Goal: Task Accomplishment & Management: Use online tool/utility

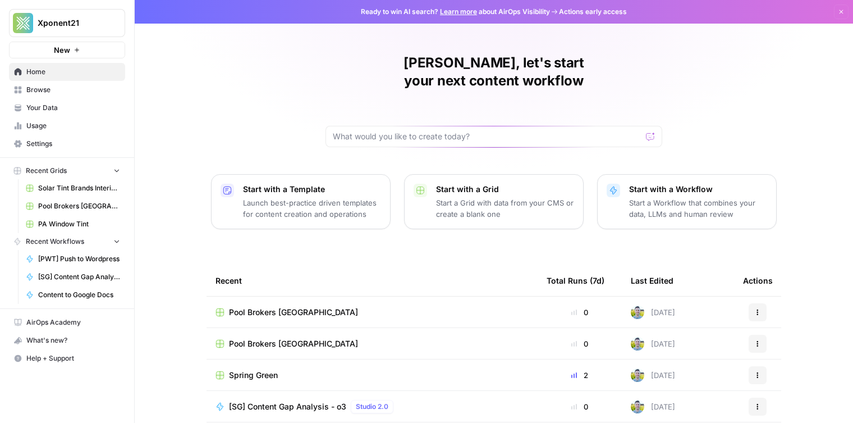
scroll to position [4, 0]
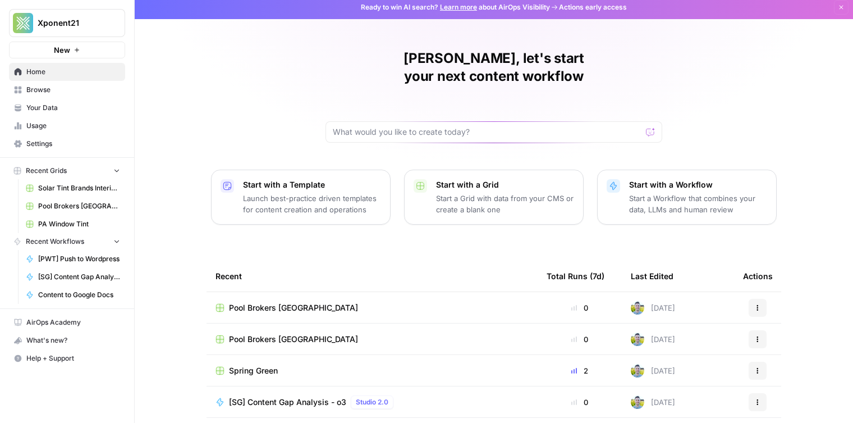
click at [48, 92] on span "Browse" at bounding box center [73, 90] width 94 height 10
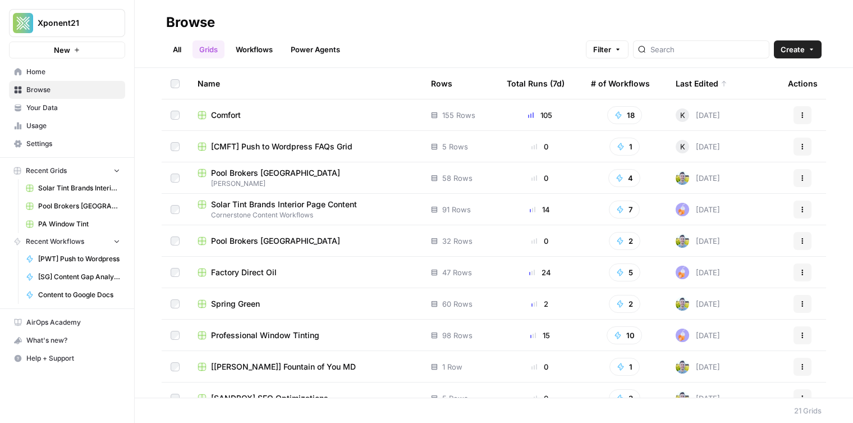
click at [255, 43] on link "Workflows" at bounding box center [254, 49] width 51 height 18
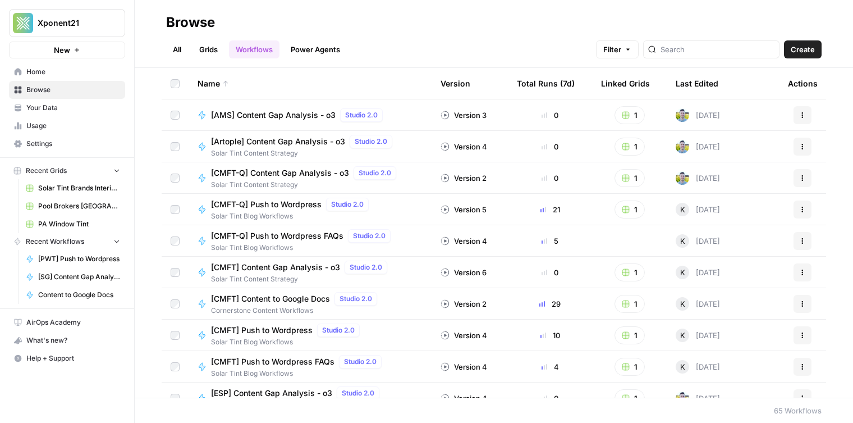
scroll to position [1, 0]
click at [214, 24] on div "Browse" at bounding box center [190, 22] width 49 height 18
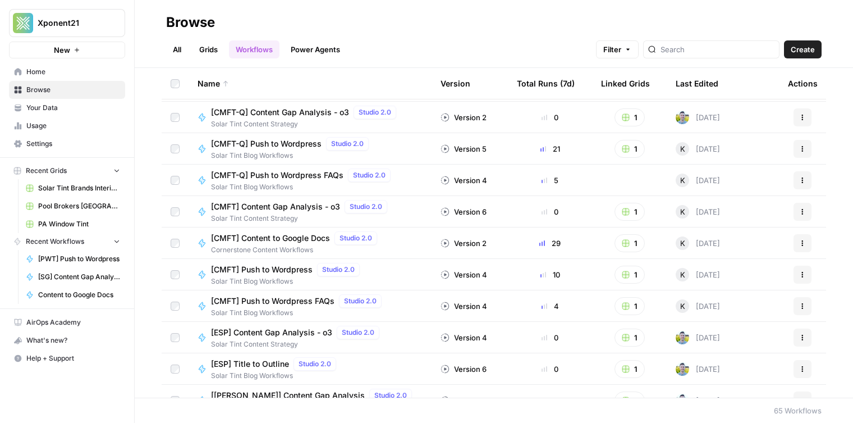
scroll to position [0, 0]
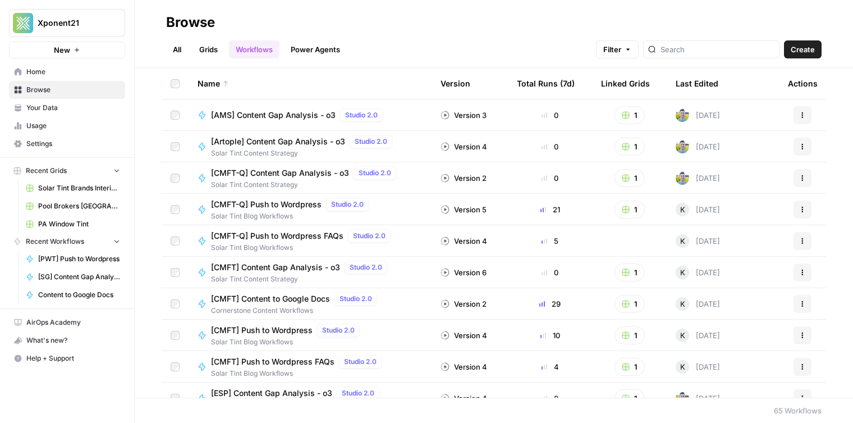
click at [205, 24] on div "Browse" at bounding box center [190, 22] width 49 height 18
click at [161, 20] on header "Browse All Grids Workflows Power Agents Filter Create" at bounding box center [494, 34] width 719 height 68
click at [179, 19] on div "Browse" at bounding box center [190, 22] width 49 height 18
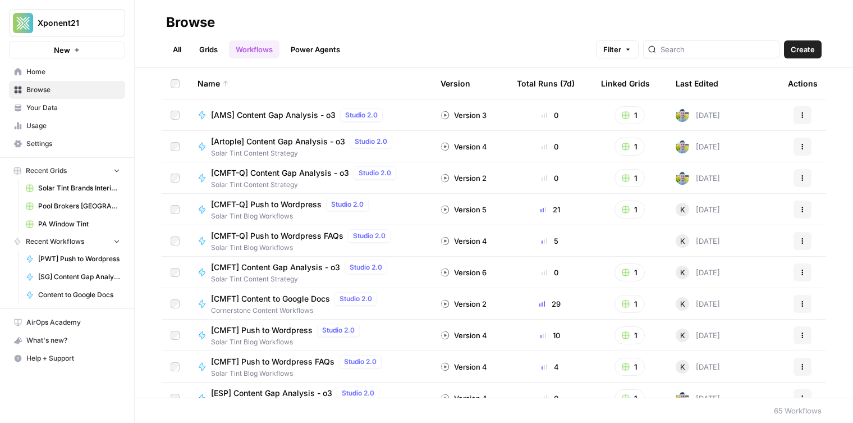
click at [179, 19] on div "Browse" at bounding box center [190, 22] width 49 height 18
click at [187, 25] on div "Browse" at bounding box center [190, 22] width 49 height 18
click at [174, 26] on div "Browse" at bounding box center [190, 22] width 49 height 18
click at [174, 27] on div "Browse" at bounding box center [190, 22] width 49 height 18
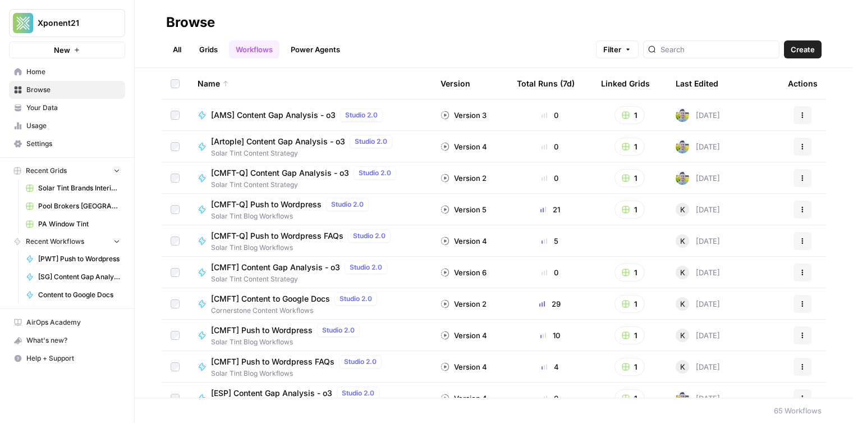
click at [174, 27] on div "Browse" at bounding box center [190, 22] width 49 height 18
click at [180, 26] on div "Browse" at bounding box center [190, 22] width 49 height 18
click at [100, 93] on span "Browse" at bounding box center [73, 90] width 94 height 10
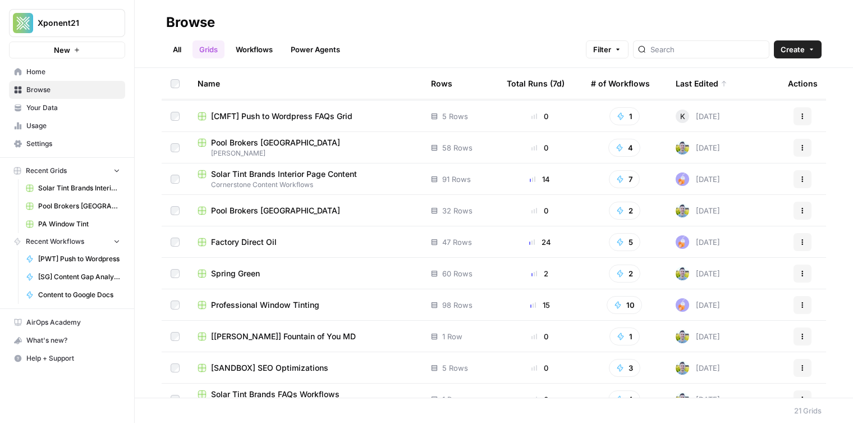
scroll to position [43, 0]
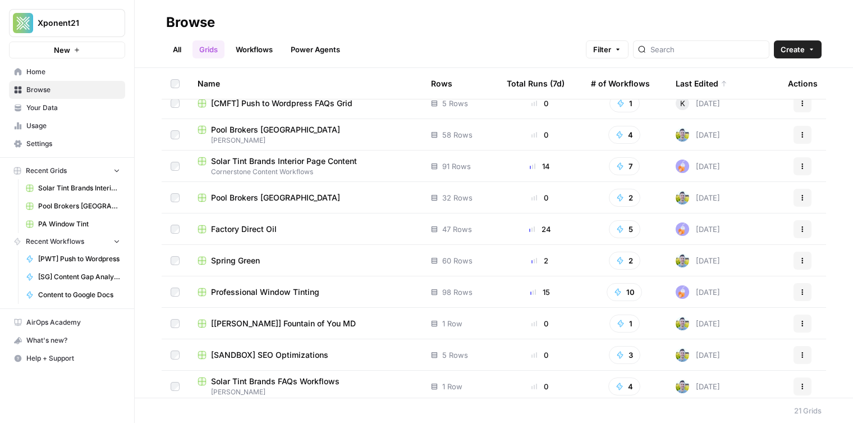
click at [249, 327] on span "[[PERSON_NAME]] Fountain of You MD" at bounding box center [283, 323] width 145 height 11
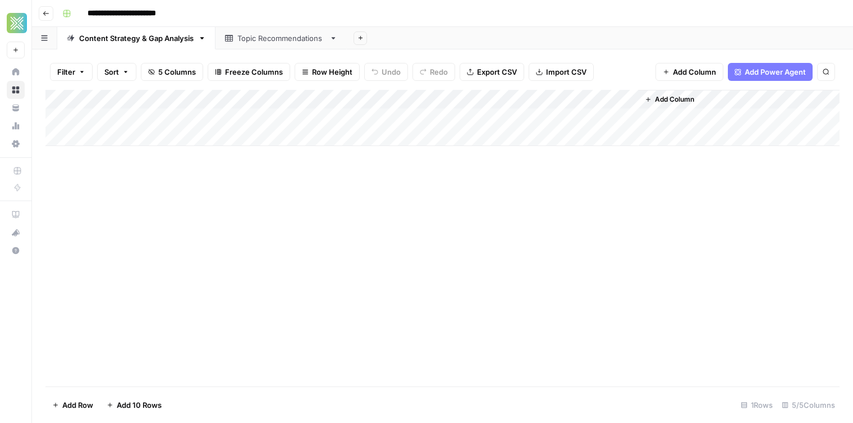
click at [147, 41] on div "Content Strategy & Gap Analysis" at bounding box center [136, 38] width 115 height 11
click at [262, 40] on div "Topic Recommendations" at bounding box center [281, 38] width 88 height 11
click at [159, 47] on link "Content Strategy & Gap Analysis" at bounding box center [136, 38] width 158 height 22
click at [477, 36] on div "Add Sheet" at bounding box center [600, 38] width 506 height 22
drag, startPoint x: 232, startPoint y: 39, endPoint x: 173, endPoint y: 42, distance: 59.0
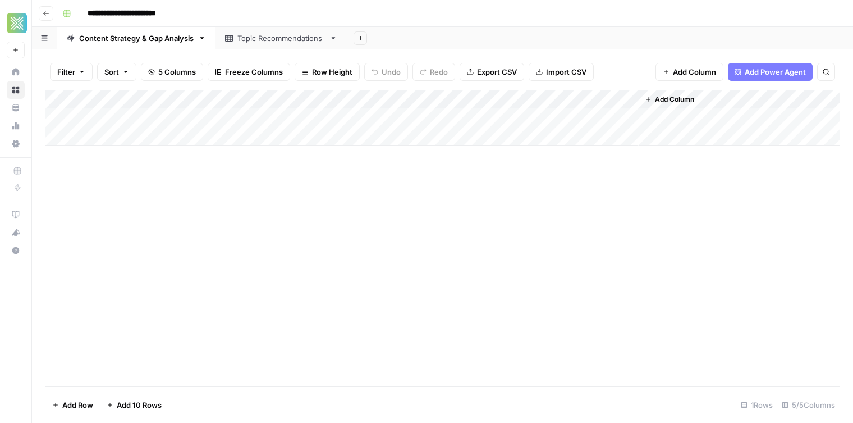
click at [229, 40] on div "Topic Recommendations" at bounding box center [281, 38] width 131 height 22
drag, startPoint x: 529, startPoint y: 33, endPoint x: 578, endPoint y: 93, distance: 77.5
click at [538, 39] on div "Add Sheet" at bounding box center [600, 38] width 506 height 22
click at [614, 100] on div "Add Column" at bounding box center [442, 118] width 794 height 56
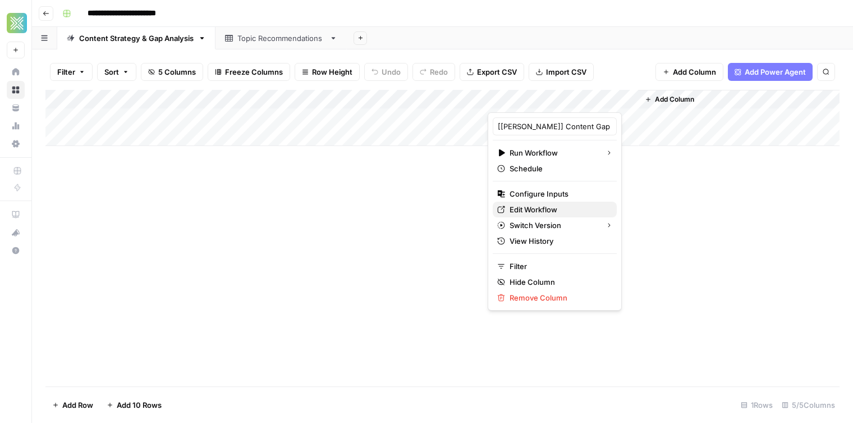
click at [547, 208] on span "Edit Workflow" at bounding box center [559, 209] width 98 height 11
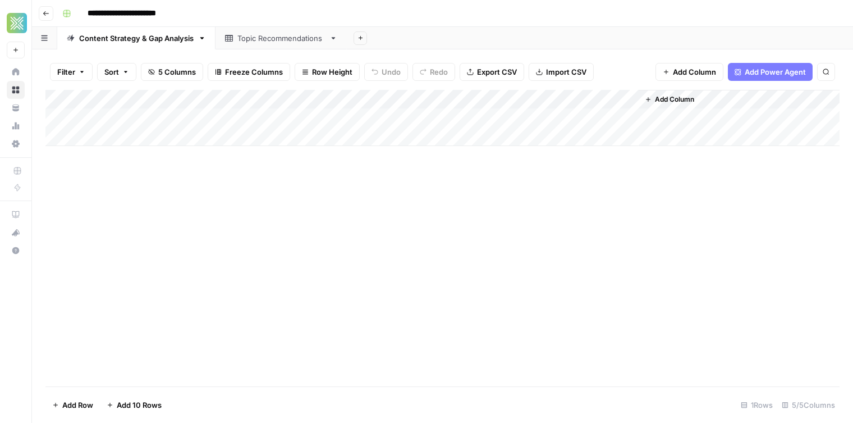
click at [249, 33] on div "Topic Recommendations" at bounding box center [281, 38] width 88 height 11
click at [162, 46] on link "Content Strategy & Gap Analysis" at bounding box center [136, 38] width 158 height 22
click at [615, 100] on div "Add Column" at bounding box center [442, 118] width 794 height 56
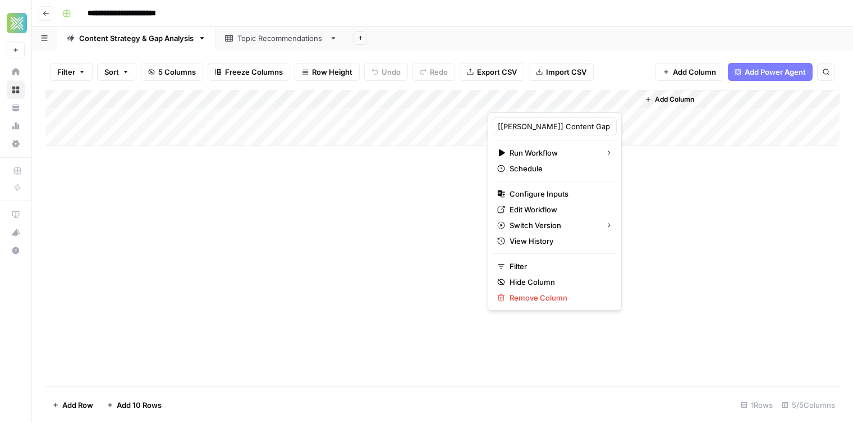
click at [626, 40] on div "Add Sheet" at bounding box center [600, 38] width 506 height 22
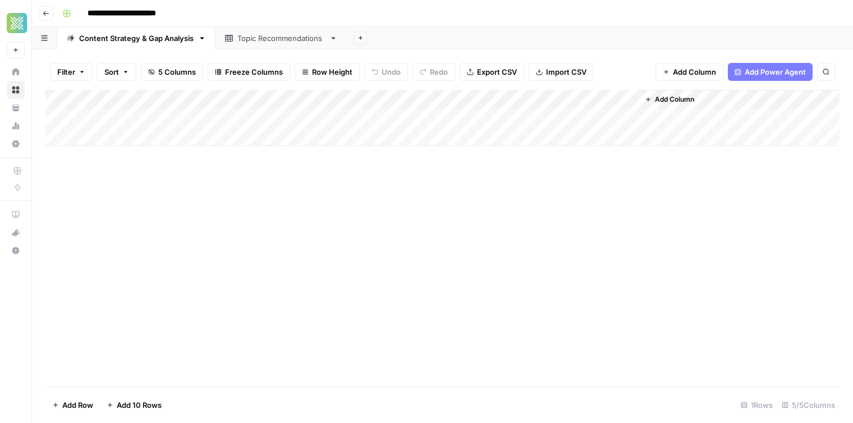
click at [614, 99] on div "Add Column" at bounding box center [442, 118] width 794 height 56
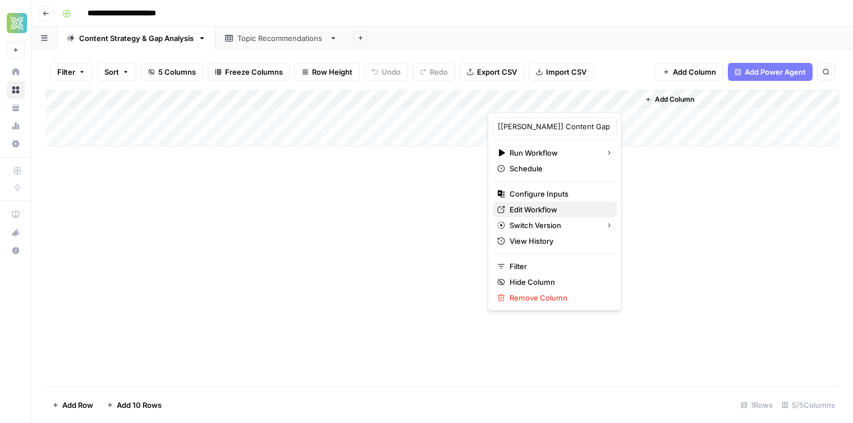
click at [520, 204] on span "Edit Workflow" at bounding box center [559, 209] width 98 height 11
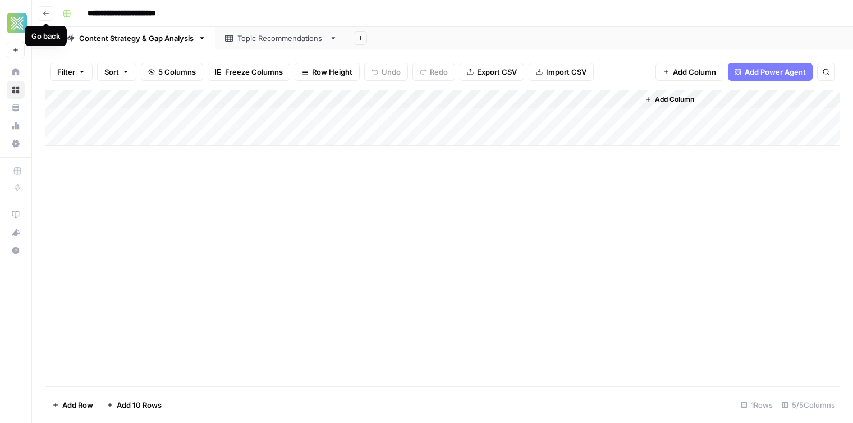
click at [47, 13] on icon "button" at bounding box center [46, 13] width 7 height 7
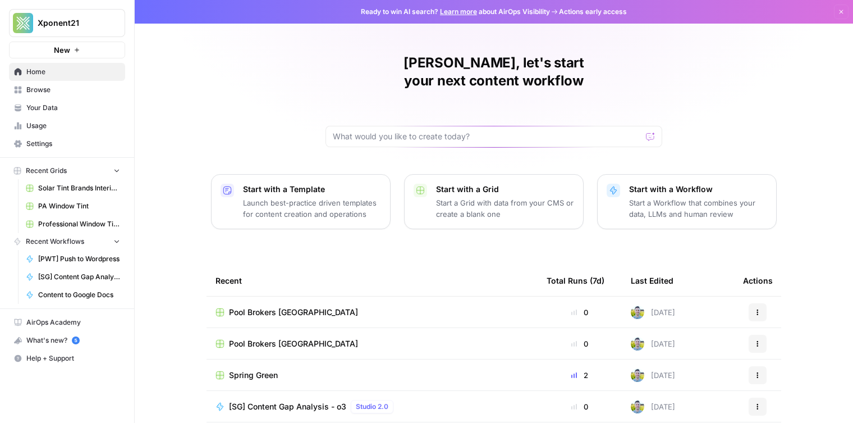
click at [74, 85] on span "Browse" at bounding box center [73, 90] width 94 height 10
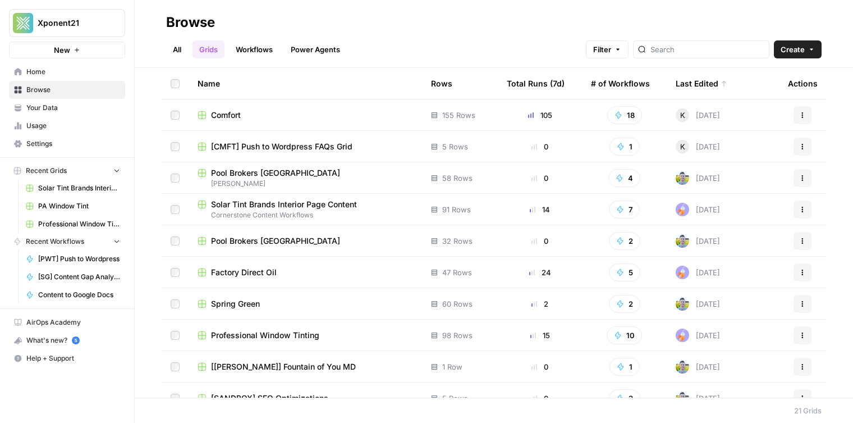
click at [747, 30] on h2 "Browse" at bounding box center [494, 22] width 656 height 18
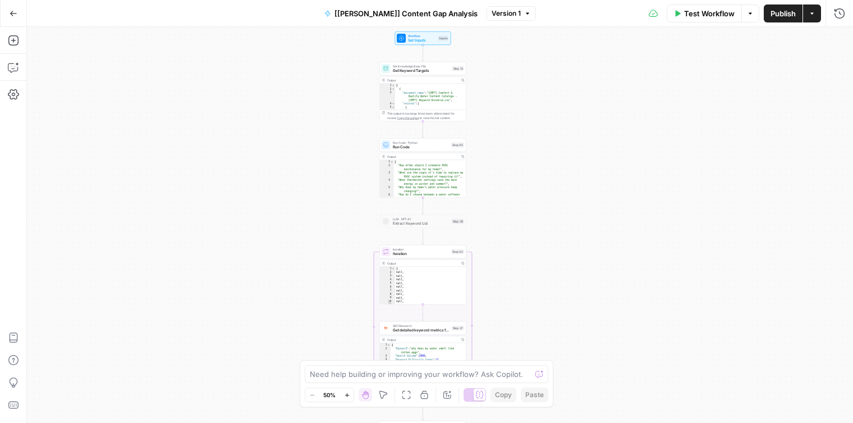
click at [347, 394] on icon "button" at bounding box center [347, 395] width 6 height 6
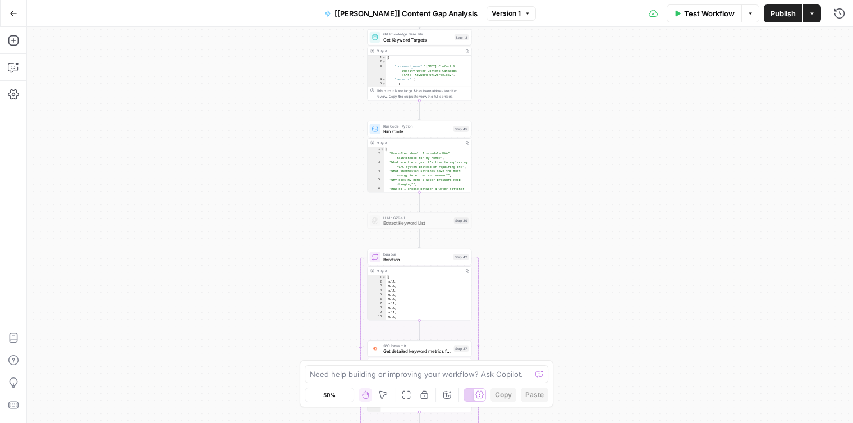
drag, startPoint x: 347, startPoint y: 394, endPoint x: 371, endPoint y: 381, distance: 26.4
click at [347, 394] on icon "button" at bounding box center [347, 395] width 6 height 6
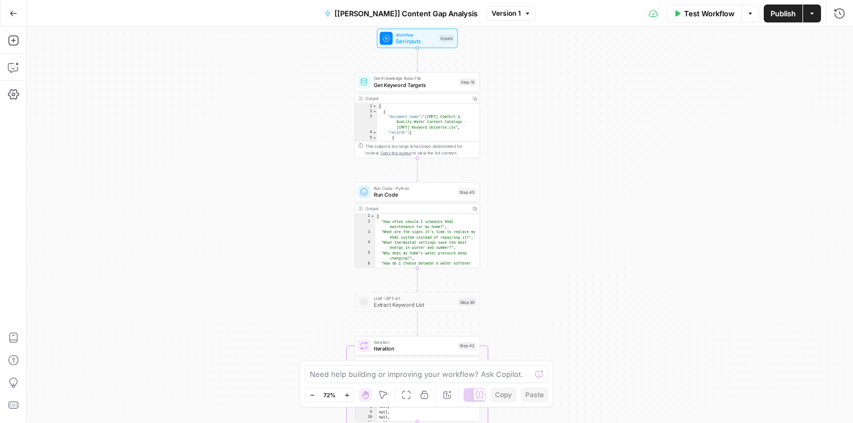
click at [377, 84] on span "Get Keyword Targets" at bounding box center [415, 85] width 83 height 8
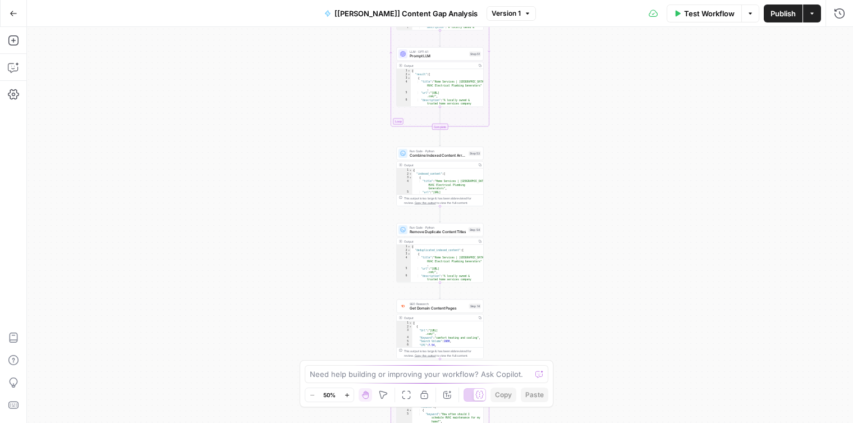
click at [450, 156] on span "Combine Indexed Content Arrays" at bounding box center [438, 156] width 57 height 6
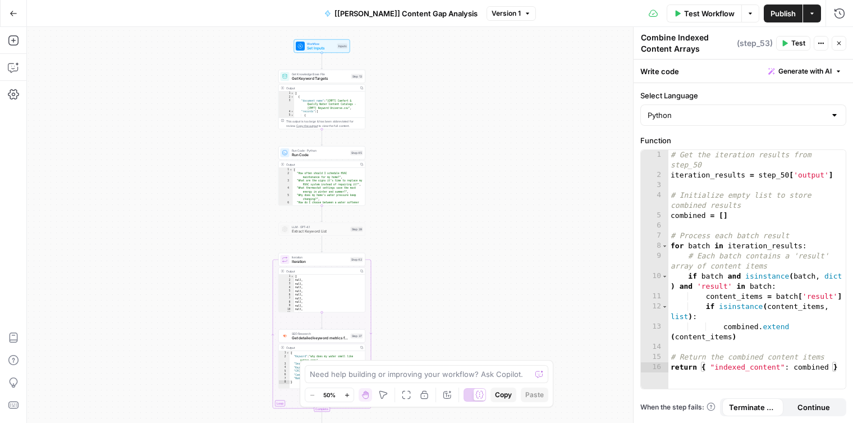
click at [294, 74] on span "Get Knowledge Base File" at bounding box center [320, 74] width 57 height 4
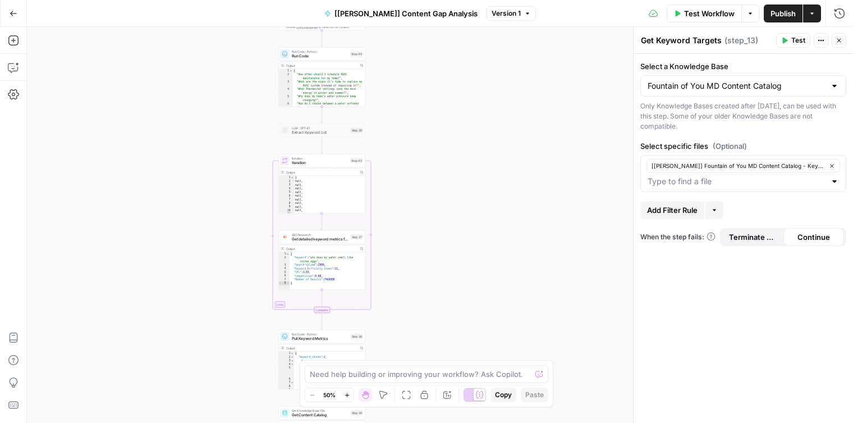
click at [303, 51] on span "Run Code · Python" at bounding box center [320, 51] width 57 height 4
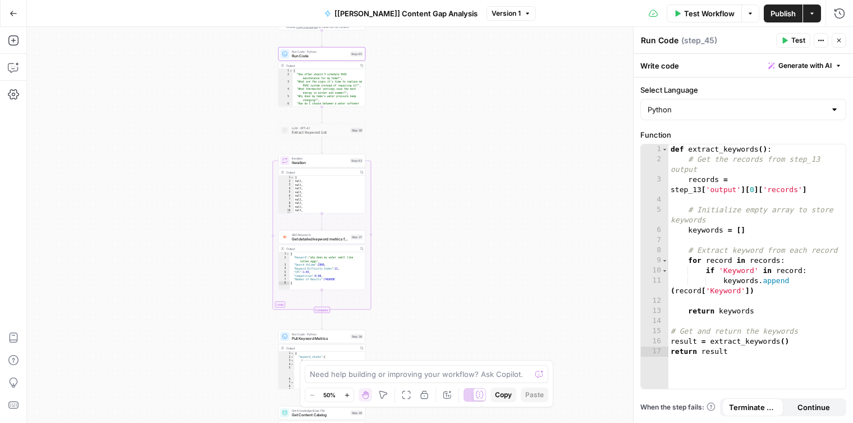
type textarea "*"
click at [310, 74] on div "[ "How often should I schedule HVAC maintenance for my home?" , "What are the s…" at bounding box center [329, 91] width 73 height 45
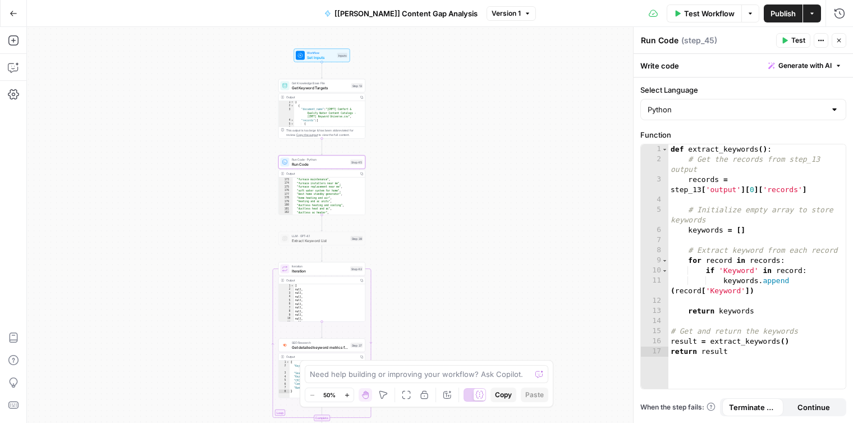
scroll to position [1647, 0]
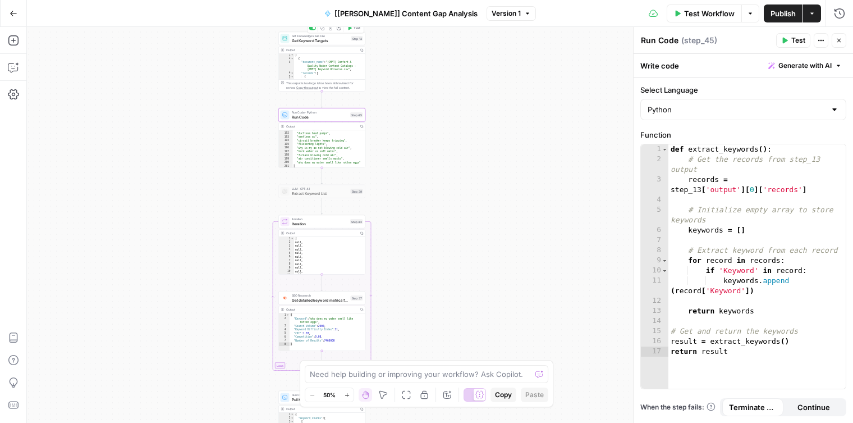
click at [296, 39] on span "Get Keyword Targets" at bounding box center [320, 41] width 57 height 6
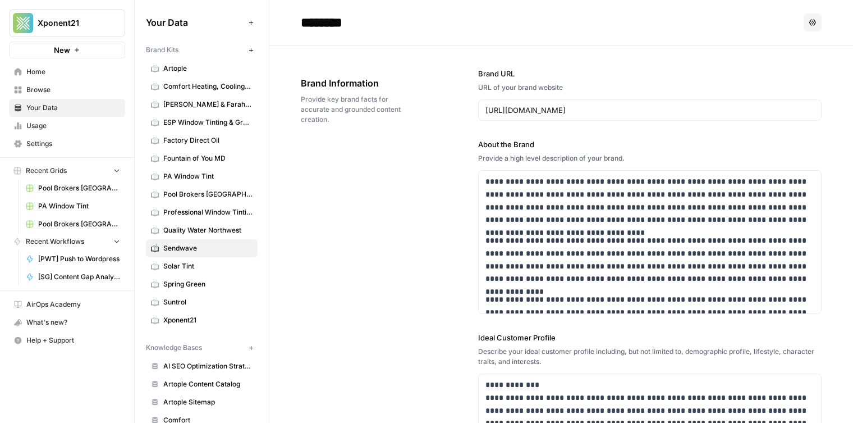
scroll to position [162, 0]
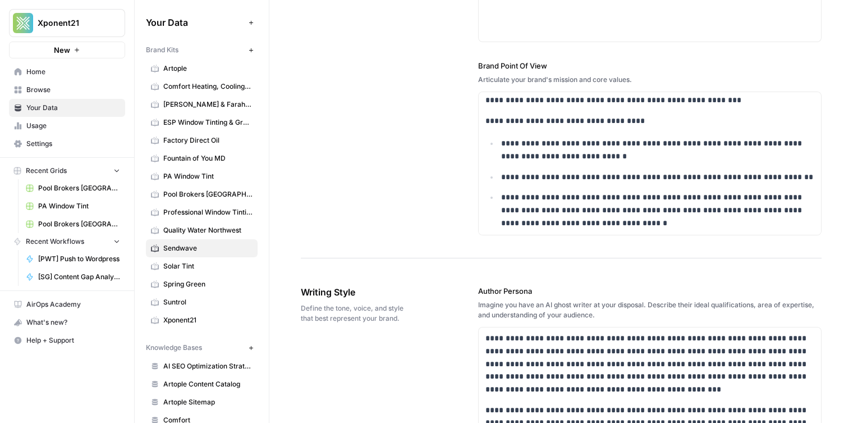
click at [197, 251] on span "Sendwave" at bounding box center [207, 248] width 89 height 10
click at [83, 93] on span "Browse" at bounding box center [73, 90] width 94 height 10
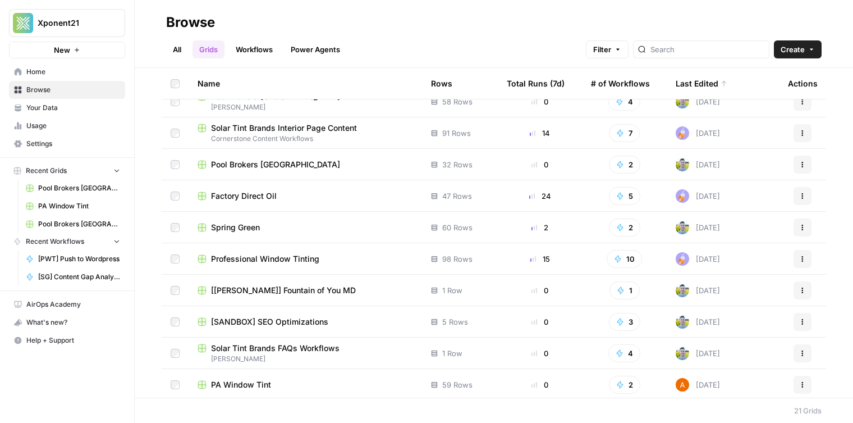
scroll to position [74, 0]
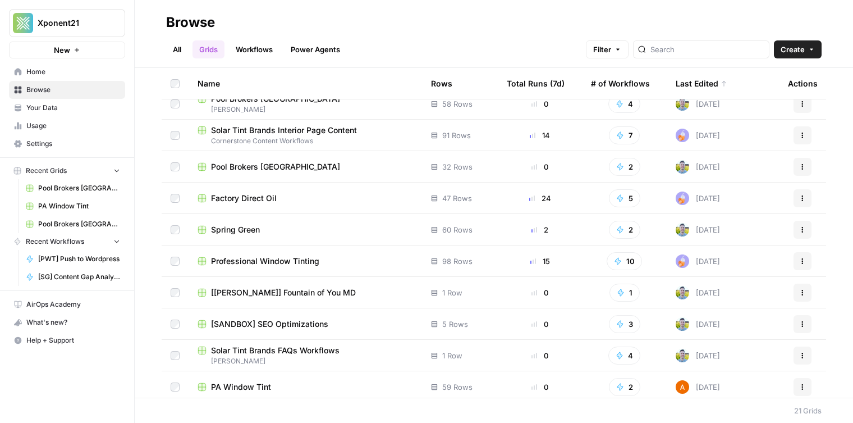
click at [265, 291] on span "[[PERSON_NAME]] Fountain of You MD" at bounding box center [283, 292] width 145 height 11
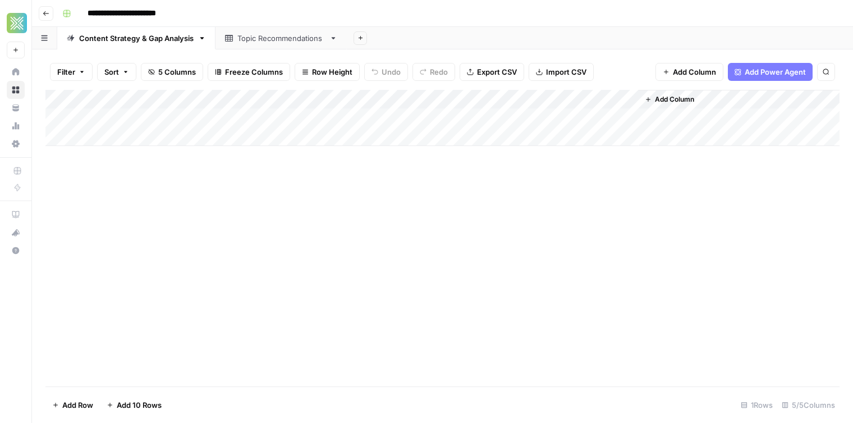
click at [154, 44] on link "Content Strategy & Gap Analysis" at bounding box center [136, 38] width 158 height 22
click at [613, 101] on div "Add Column" at bounding box center [442, 118] width 794 height 56
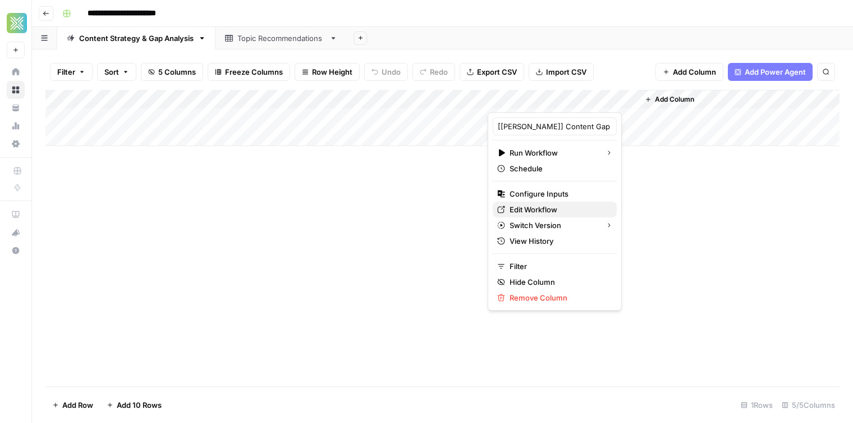
click at [545, 211] on span "Edit Workflow" at bounding box center [559, 209] width 98 height 11
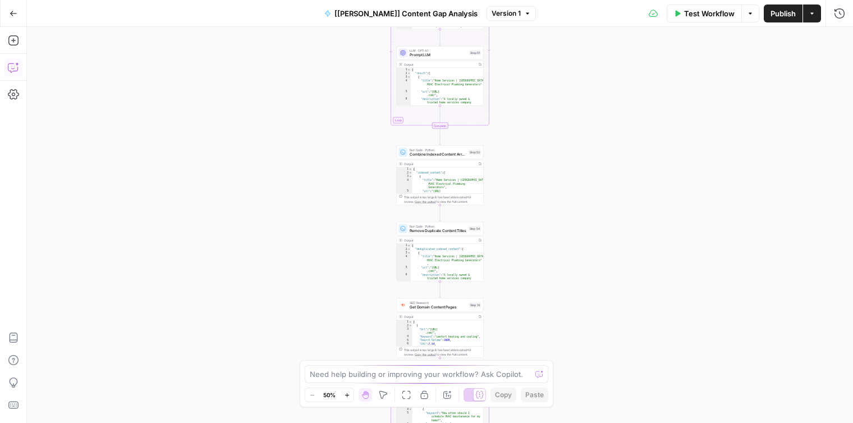
drag, startPoint x: 14, startPoint y: 69, endPoint x: 17, endPoint y: 74, distance: 5.8
click at [14, 70] on icon "button" at bounding box center [13, 67] width 11 height 11
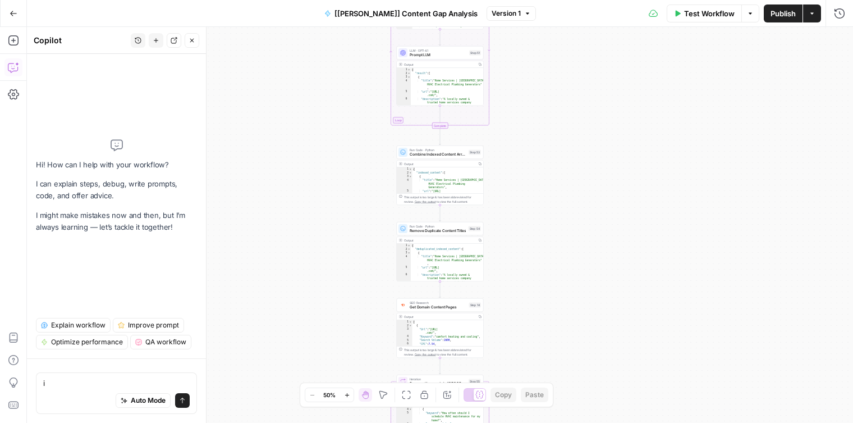
type textarea "i"
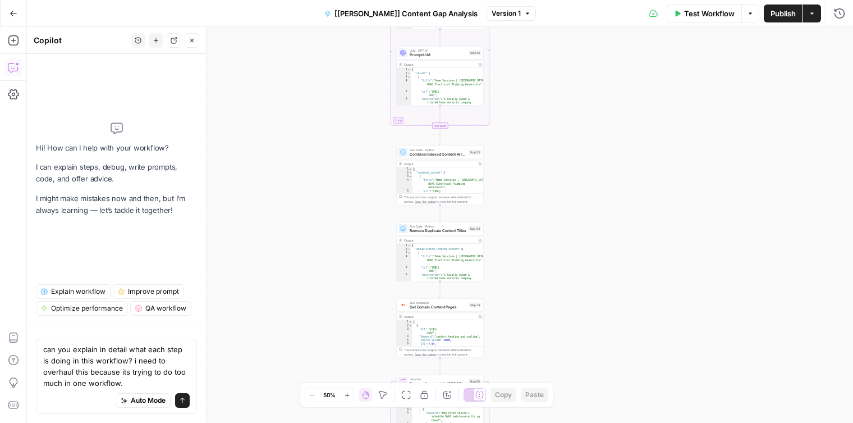
drag, startPoint x: 121, startPoint y: 359, endPoint x: 98, endPoint y: 348, distance: 25.6
click at [124, 351] on textarea "can you explain in detail what each step is doing in this workflow? i need to o…" at bounding box center [116, 366] width 147 height 45
click at [187, 385] on textarea "can you explain in detail, step by step, this workflow? i need to overhaul this…" at bounding box center [116, 366] width 147 height 45
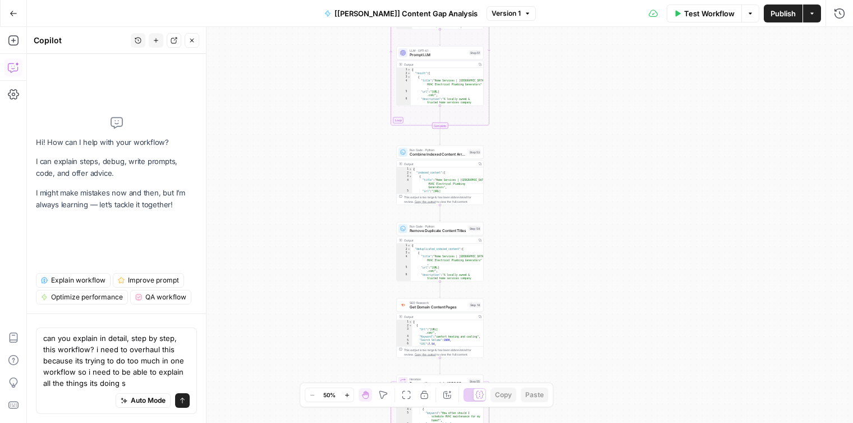
type textarea "can you explain in detail, step by step, this workflow? i need to overhaul this…"
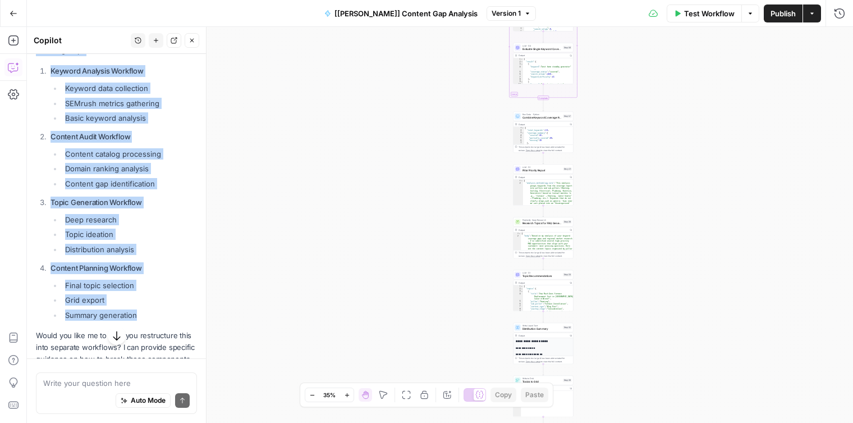
scroll to position [985, 0]
drag, startPoint x: 35, startPoint y: 123, endPoint x: 149, endPoint y: 284, distance: 197.3
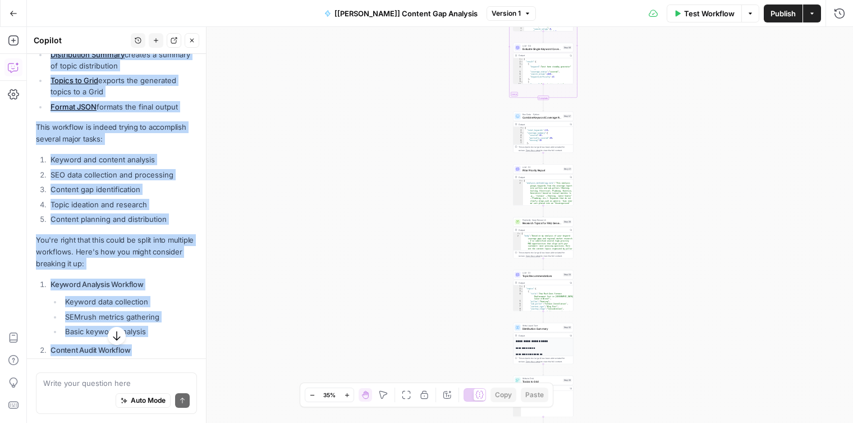
scroll to position [757, 0]
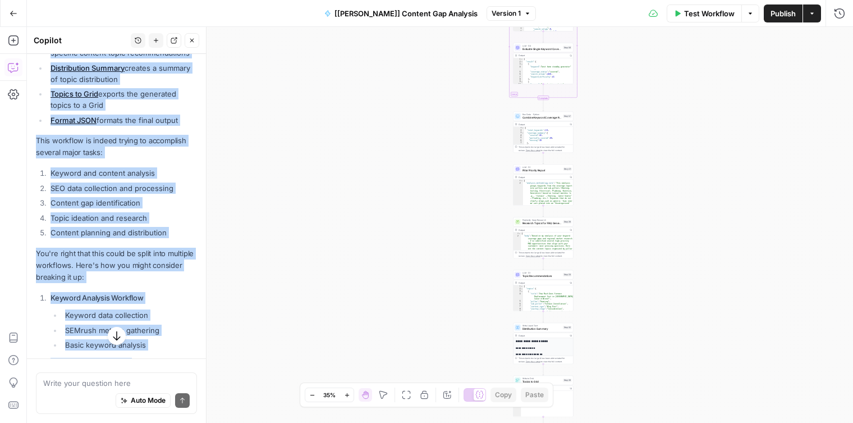
copy div "1. Content & Keyword Data Collection Get Keyword Targets retrieves keyword data…"
click at [422, 113] on div "Workflow Set Inputs Inputs Get Knowledge Base File Get Keyword Targets Step 13 …" at bounding box center [440, 225] width 826 height 396
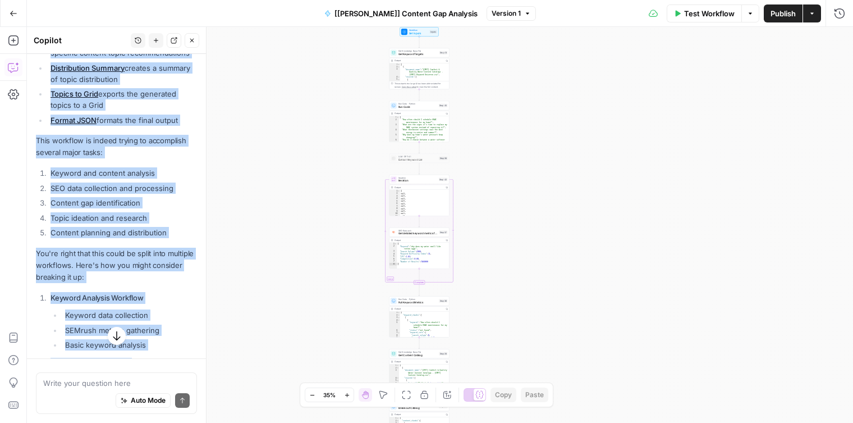
click at [424, 232] on span "Get detailed keyword metrics for prioritization" at bounding box center [418, 233] width 39 height 4
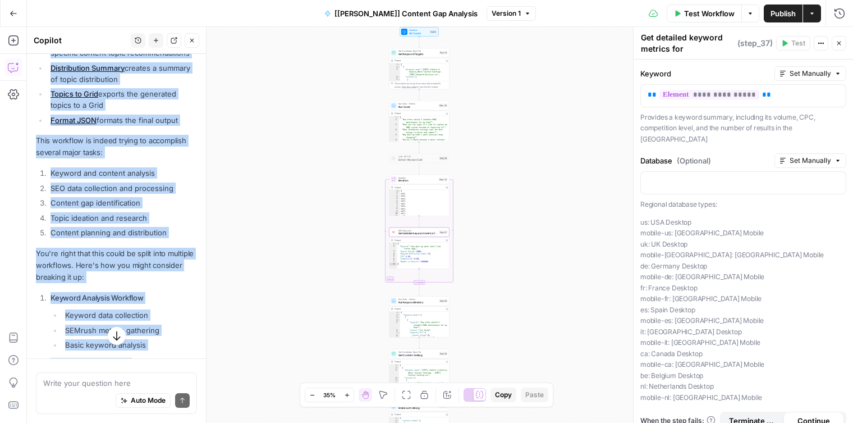
click at [345, 145] on div "Workflow Set Inputs Inputs Get Knowledge Base File Get Keyword Targets Step 13 …" at bounding box center [440, 225] width 826 height 396
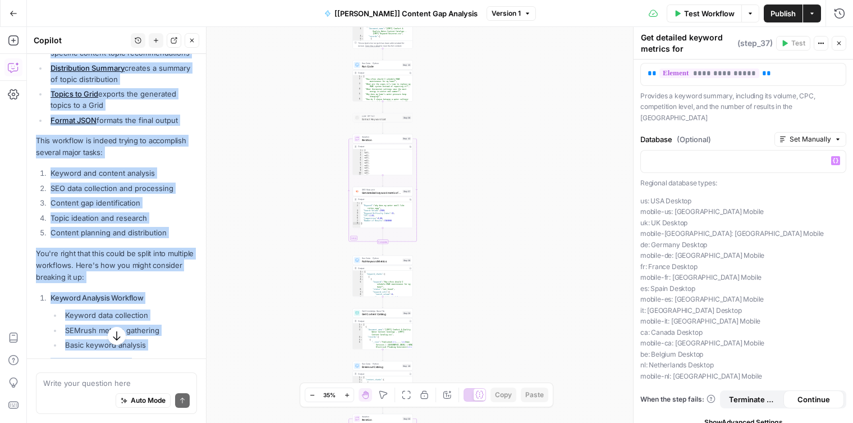
scroll to position [0, 0]
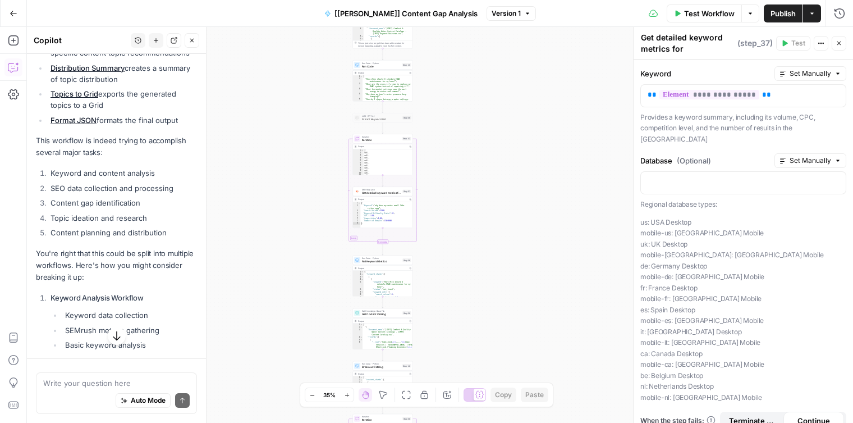
click at [737, 122] on p "Provides a keyword summary, including its volume, CPC, competition level, and t…" at bounding box center [744, 128] width 206 height 33
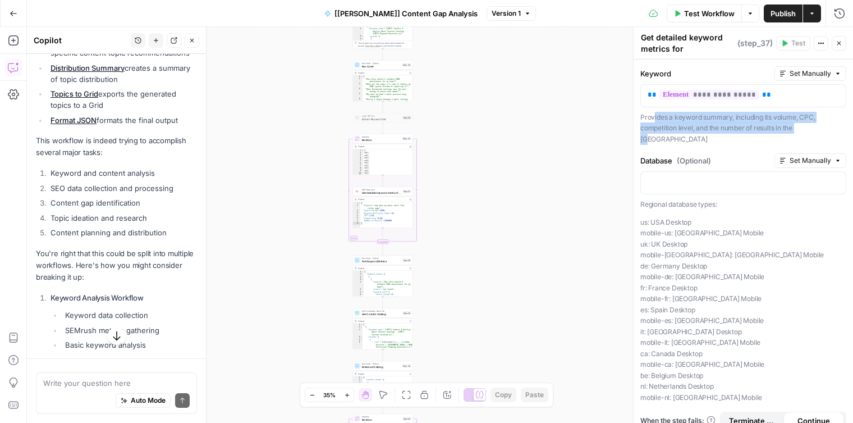
drag, startPoint x: 679, startPoint y: 121, endPoint x: 821, endPoint y: 129, distance: 142.8
click at [819, 129] on p "Provides a keyword summary, including its volume, CPC, competition level, and t…" at bounding box center [744, 128] width 206 height 33
click at [788, 129] on p "Provides a keyword summary, including its volume, CPC, competition level, and t…" at bounding box center [744, 128] width 206 height 33
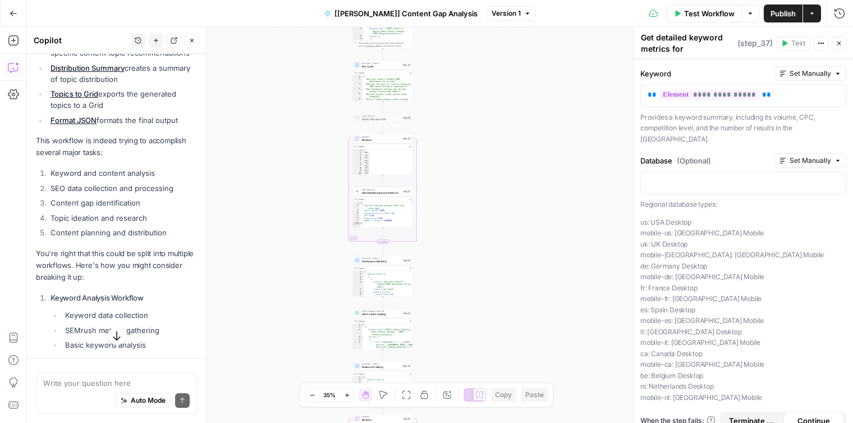
click at [748, 129] on p "Provides a keyword summary, including its volume, CPC, competition level, and t…" at bounding box center [744, 128] width 206 height 33
drag, startPoint x: 748, startPoint y: 129, endPoint x: 367, endPoint y: 167, distance: 383.0
click at [748, 129] on p "Provides a keyword summary, including its volume, CPC, competition level, and t…" at bounding box center [744, 128] width 206 height 33
click at [747, 12] on icon "button" at bounding box center [750, 13] width 7 height 7
click at [807, 13] on button "Actions" at bounding box center [812, 13] width 18 height 18
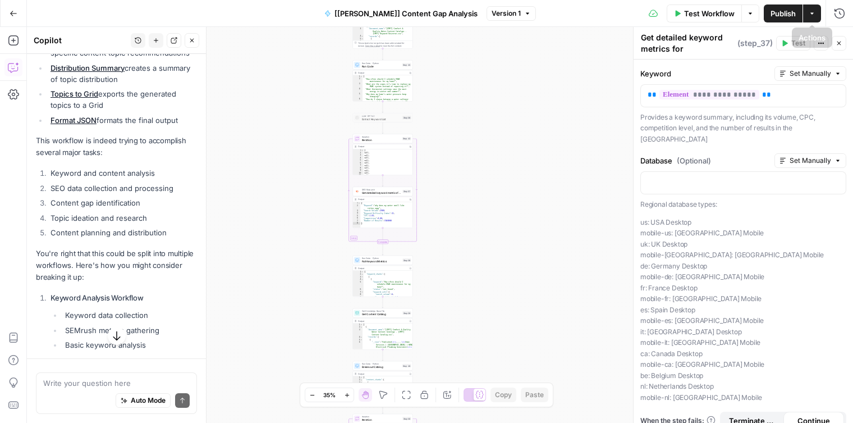
click at [849, 11] on div "Test Workflow Options Publish Actions Run History" at bounding box center [695, 13] width 318 height 26
drag, startPoint x: 847, startPoint y: 12, endPoint x: 835, endPoint y: 15, distance: 11.6
click at [835, 15] on icon "button" at bounding box center [839, 13] width 11 height 11
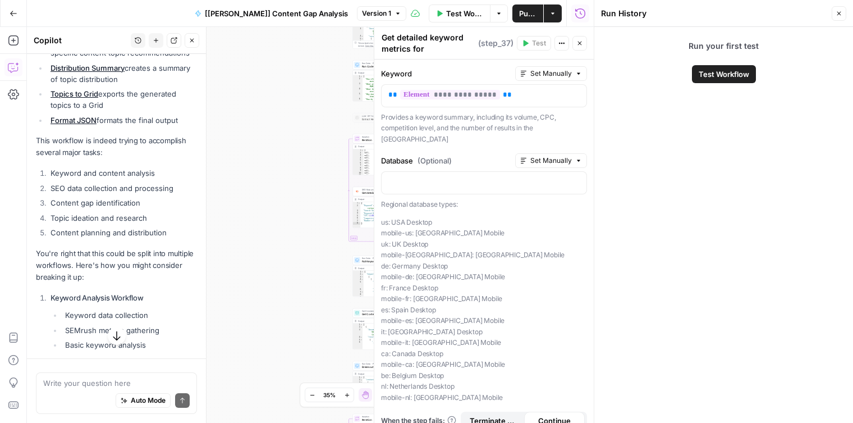
click at [299, 191] on div "Workflow Set Inputs Inputs Get Knowledge Base File Get Keyword Targets Step 13 …" at bounding box center [310, 225] width 567 height 396
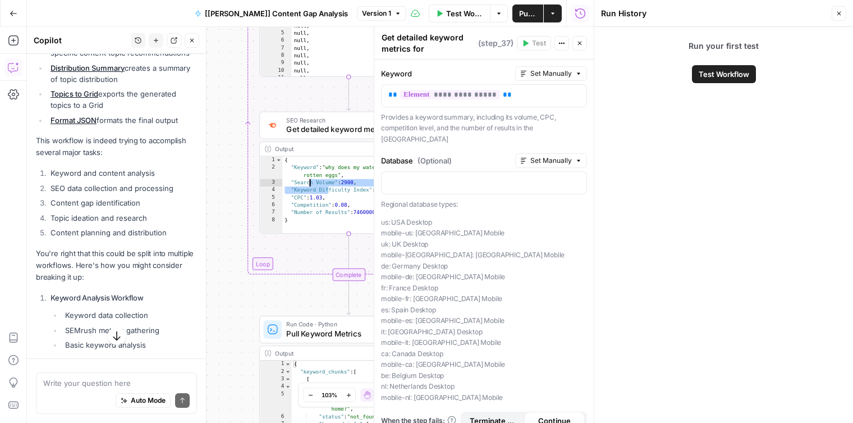
drag, startPoint x: 328, startPoint y: 186, endPoint x: 305, endPoint y: 167, distance: 30.3
click at [310, 178] on div "{ "Keyword" : "why does my water smell like rotten eggs" , "Search Volume" : 29…" at bounding box center [360, 203] width 156 height 93
click at [304, 167] on div "{ "Keyword" : "why does my water smell like rotten eggs" , "Search Volume" : 29…" at bounding box center [360, 203] width 156 height 93
type textarea "**********"
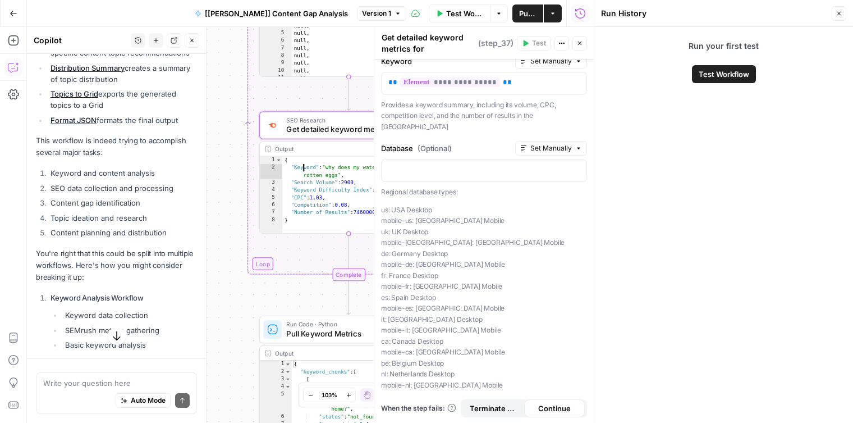
scroll to position [14, 0]
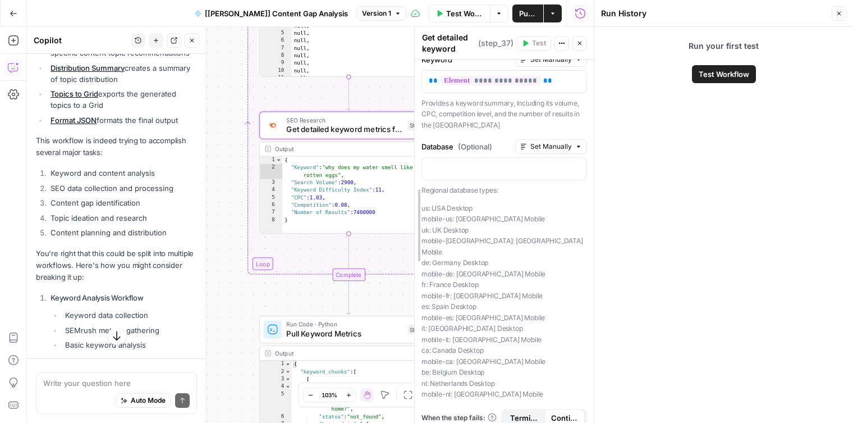
drag, startPoint x: 377, startPoint y: 129, endPoint x: 370, endPoint y: 85, distance: 44.3
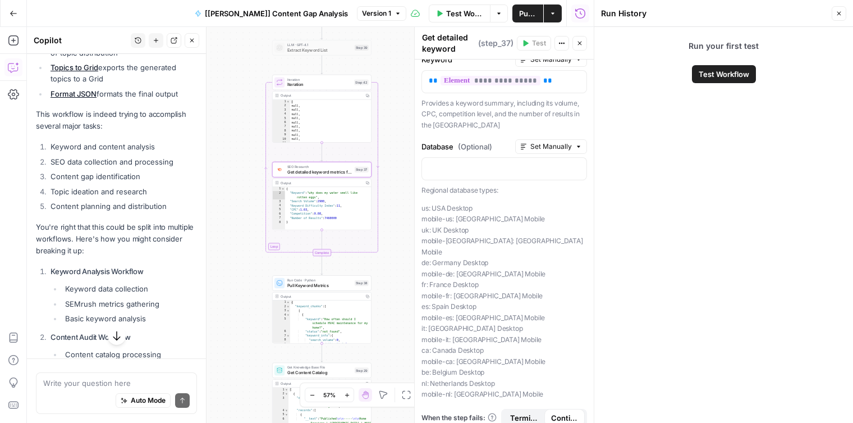
scroll to position [799, 0]
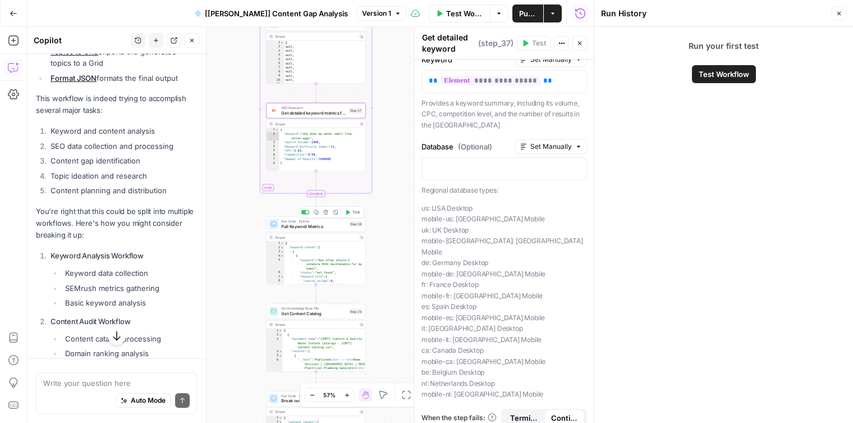
click at [289, 223] on span "Pull Keyword Metrics" at bounding box center [313, 226] width 65 height 6
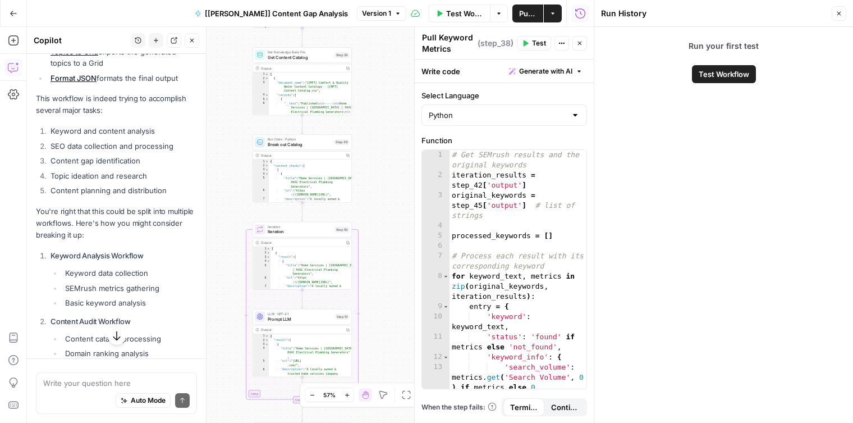
click at [12, 16] on icon "button" at bounding box center [14, 14] width 8 height 8
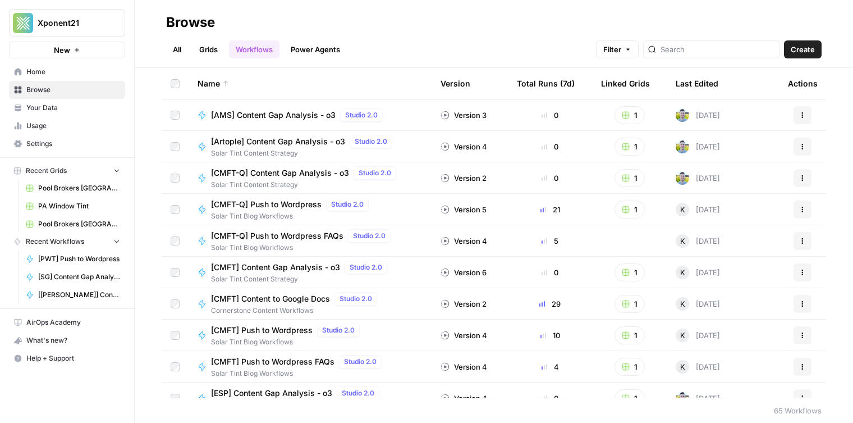
click at [817, 45] on button "Create" at bounding box center [803, 49] width 38 height 18
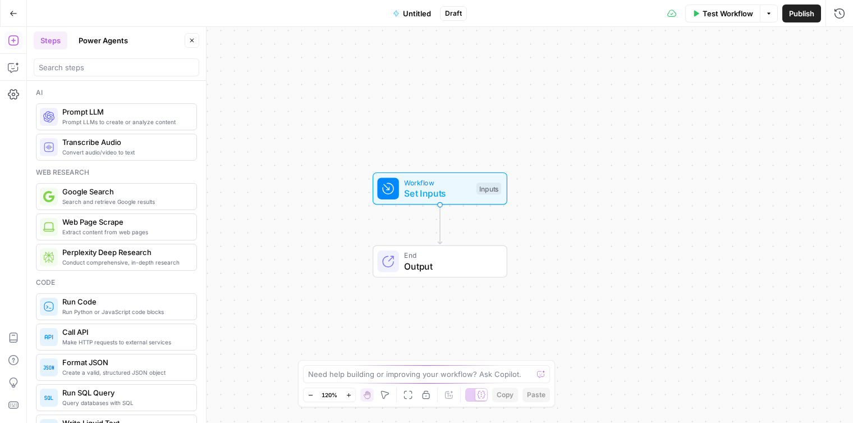
click at [95, 42] on button "Power Agents" at bounding box center [103, 40] width 63 height 18
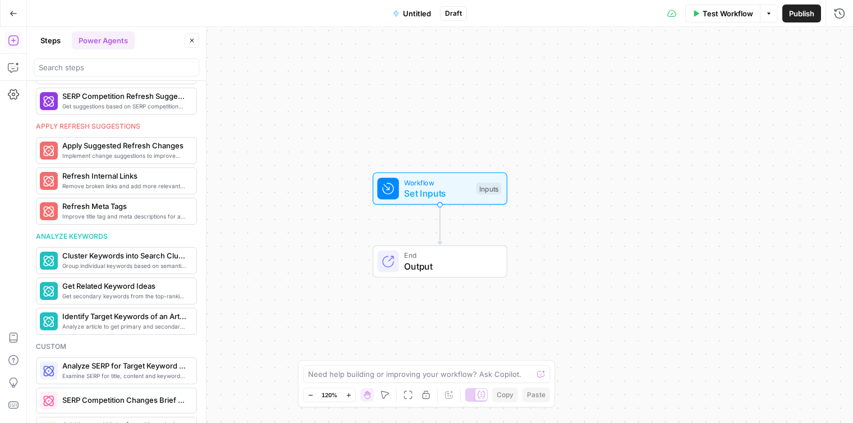
scroll to position [557, 0]
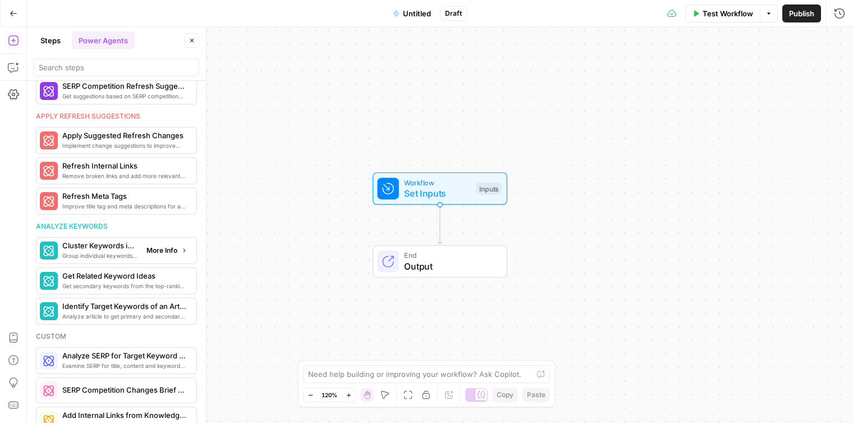
click at [160, 251] on span "More Info" at bounding box center [162, 250] width 31 height 10
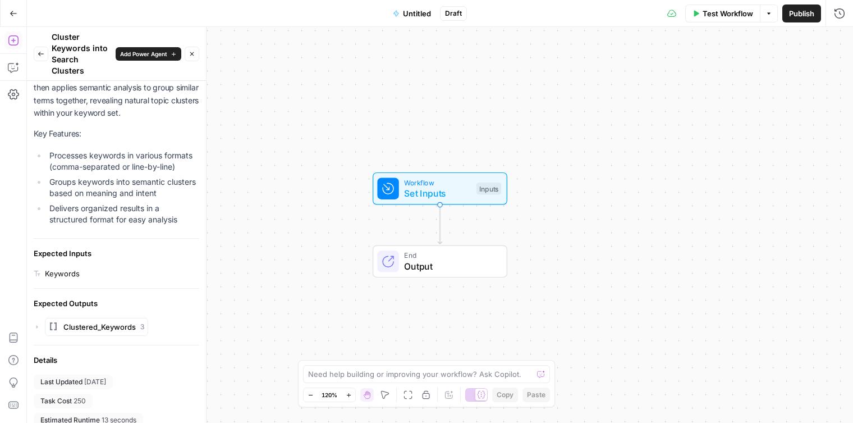
scroll to position [0, 0]
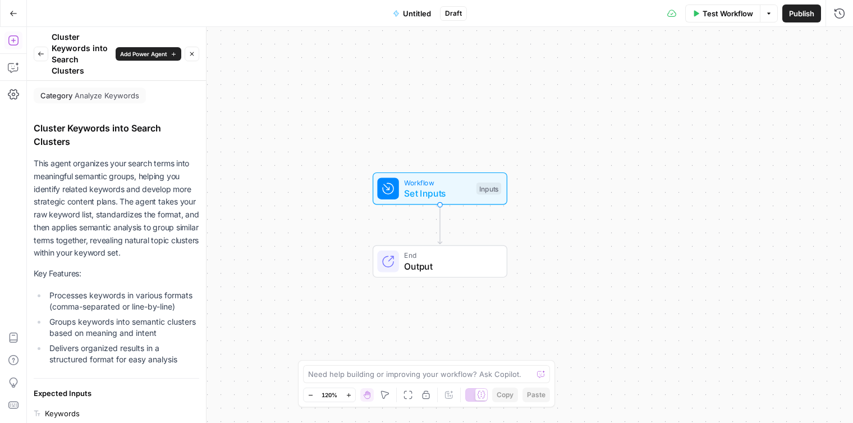
click at [35, 52] on button "Back" at bounding box center [41, 54] width 15 height 15
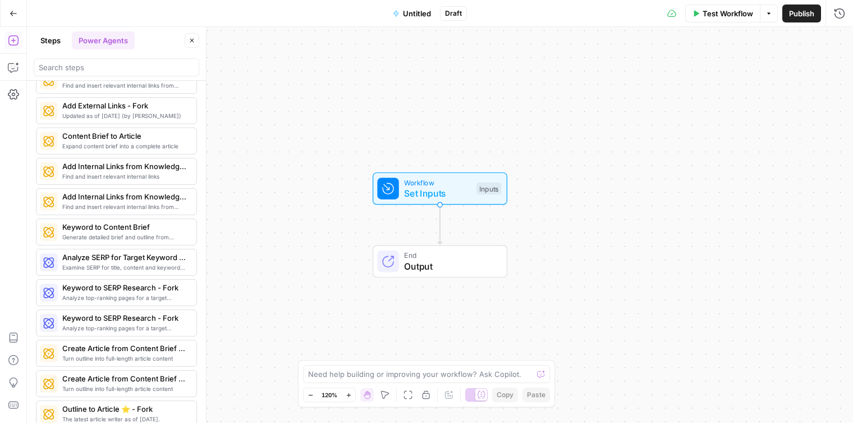
scroll to position [1059, 0]
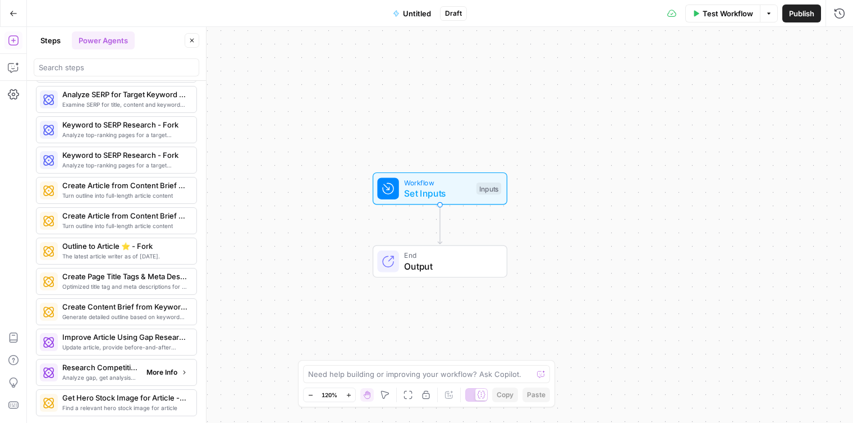
click at [149, 371] on span "More Info" at bounding box center [162, 372] width 31 height 10
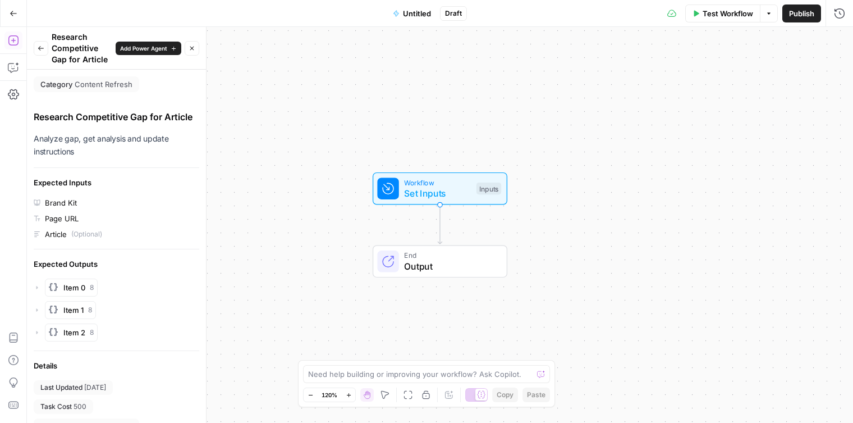
click at [43, 52] on button "Back" at bounding box center [41, 48] width 15 height 15
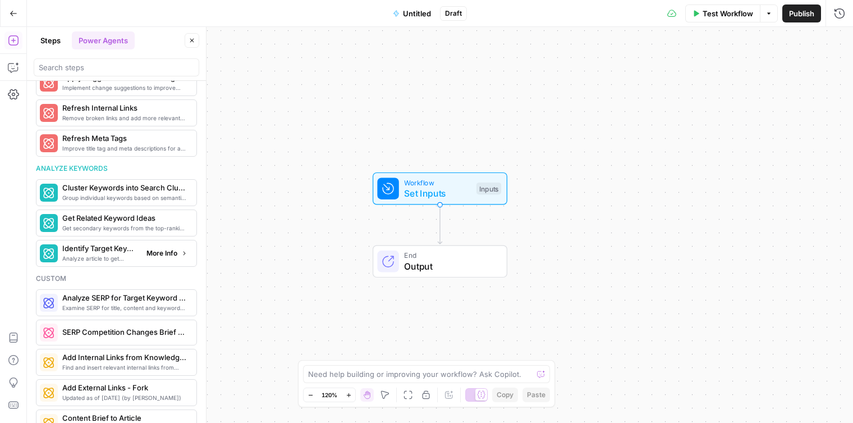
scroll to position [616, 0]
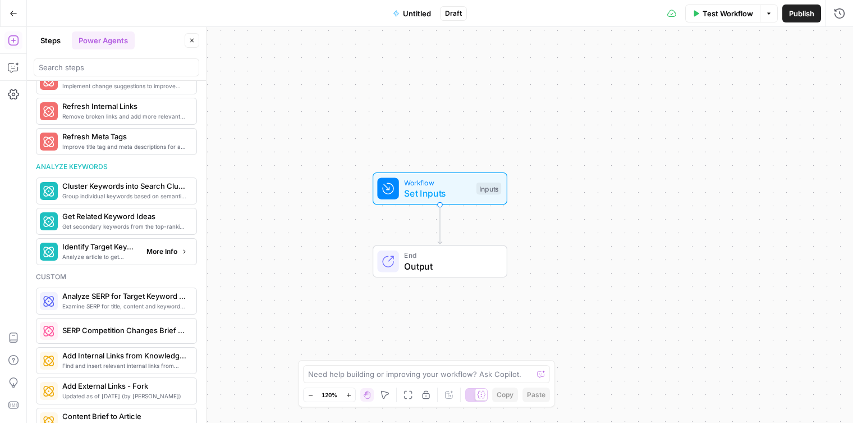
click at [161, 254] on span "More Info" at bounding box center [162, 251] width 31 height 10
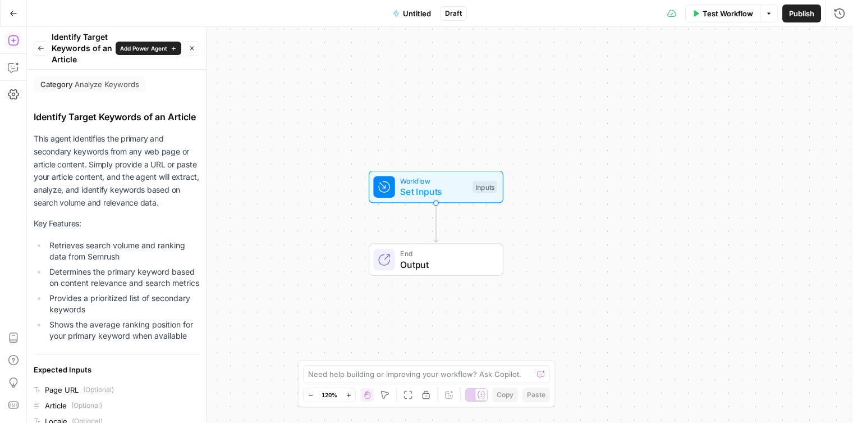
drag, startPoint x: 309, startPoint y: 107, endPoint x: 315, endPoint y: 107, distance: 6.2
click at [309, 107] on div "Workflow Set Inputs Inputs End Output" at bounding box center [440, 225] width 826 height 396
